Goal: Task Accomplishment & Management: Use online tool/utility

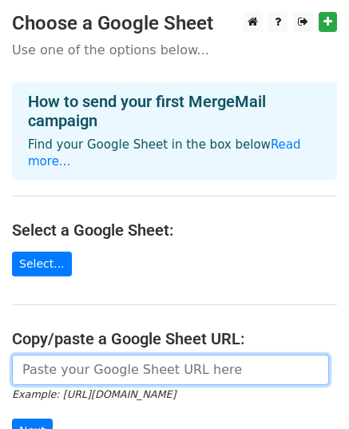
click at [47, 357] on input "url" at bounding box center [170, 370] width 317 height 30
paste input "[URL][DOMAIN_NAME]"
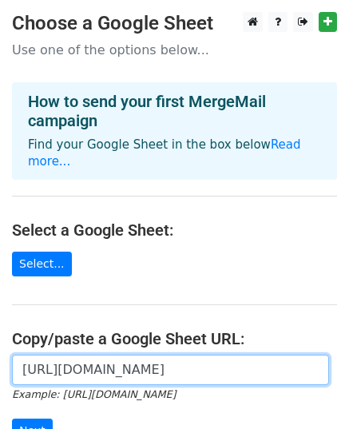
scroll to position [0, 374]
type input "[URL][DOMAIN_NAME]"
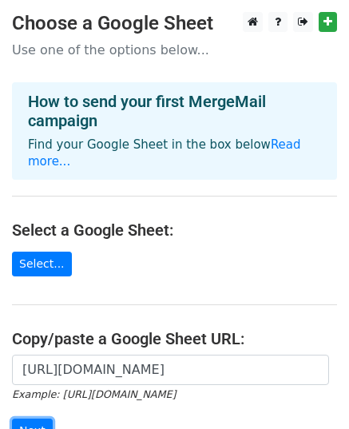
scroll to position [0, 0]
click at [34, 418] on input "Next" at bounding box center [32, 430] width 41 height 25
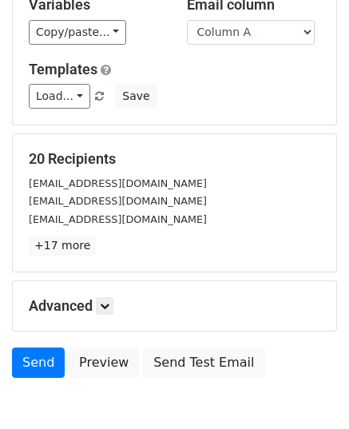
scroll to position [172, 0]
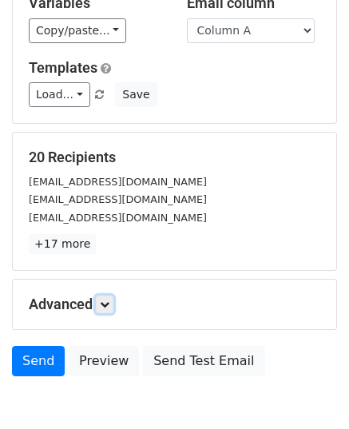
click at [104, 302] on icon at bounding box center [105, 304] width 10 height 10
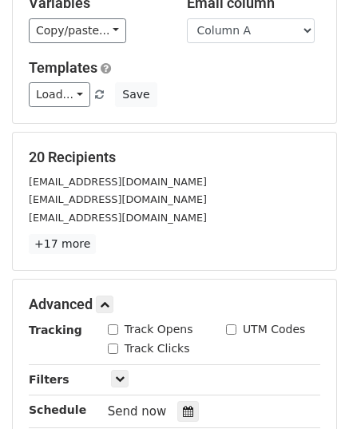
click at [108, 321] on div "Track Opens" at bounding box center [150, 329] width 85 height 17
click at [111, 331] on input "Track Opens" at bounding box center [113, 329] width 10 height 10
checkbox input "true"
click at [110, 343] on input "Track Clicks" at bounding box center [113, 348] width 10 height 10
checkbox input "true"
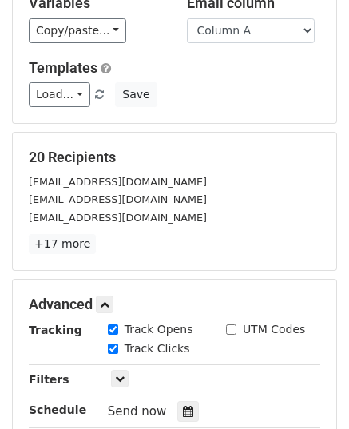
click at [183, 411] on icon at bounding box center [188, 411] width 10 height 11
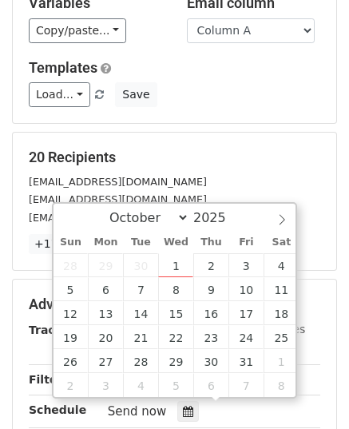
type input "2025-10-02 12:00"
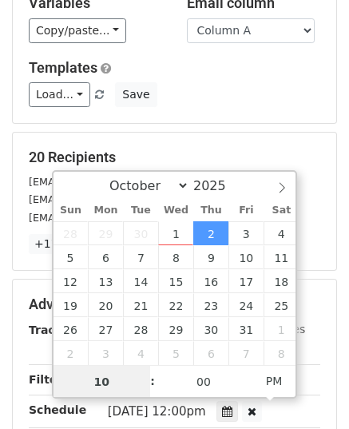
type input "10"
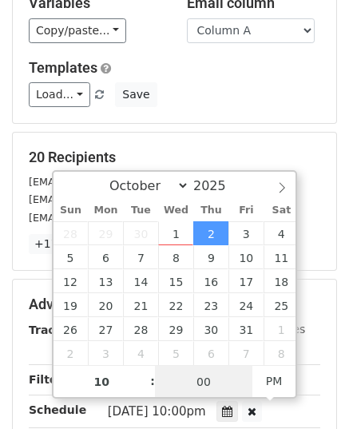
click at [225, 384] on input "00" at bounding box center [203, 382] width 97 height 32
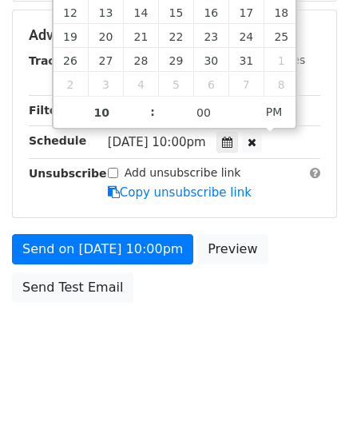
scroll to position [445, 0]
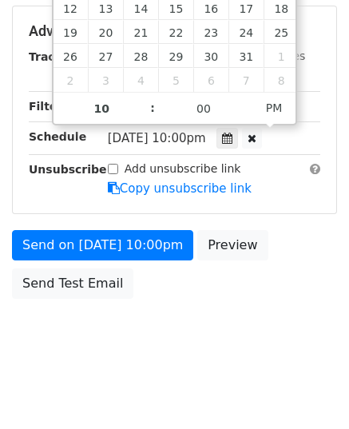
type input "2025-10-02 10:00"
click at [274, 99] on span "AM" at bounding box center [274, 108] width 44 height 32
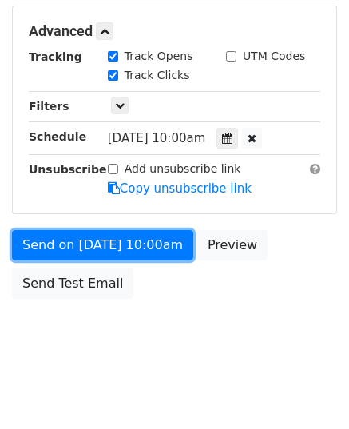
click at [87, 234] on link "Send on Oct 2 at 10:00am" at bounding box center [102, 245] width 181 height 30
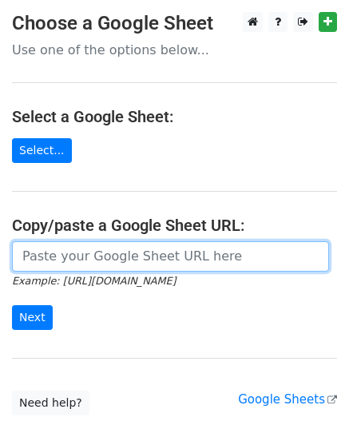
click at [57, 260] on input "url" at bounding box center [170, 256] width 317 height 30
type input "[URL][DOMAIN_NAME]"
